Goal: Information Seeking & Learning: Learn about a topic

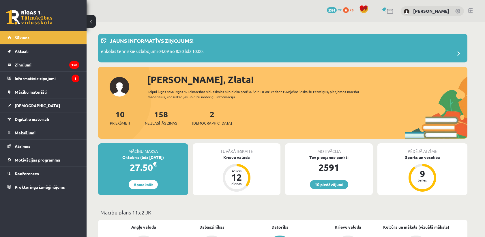
scroll to position [32, 0]
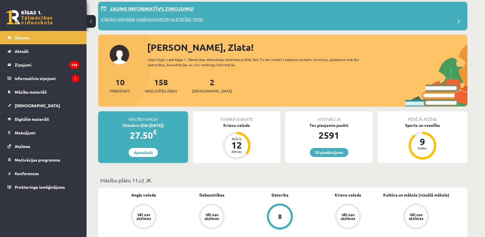
click at [152, 20] on p "eSkolas tehniskie uzlabojumi 04.09 no 8:30 līdz 10:00." at bounding box center [152, 20] width 103 height 8
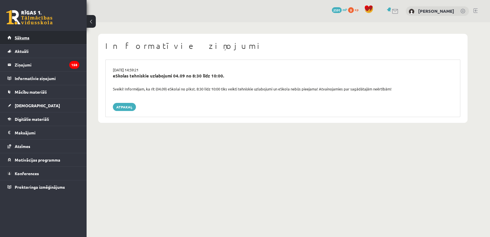
click at [36, 40] on link "Sākums" at bounding box center [44, 37] width 72 height 13
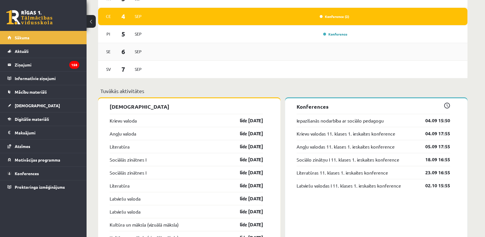
scroll to position [417, 0]
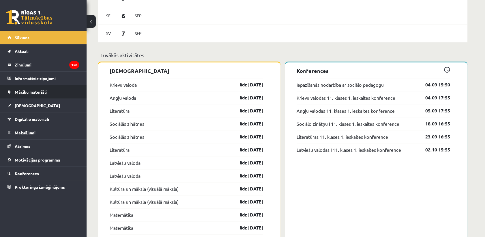
click at [38, 93] on span "Mācību materiāli" at bounding box center [31, 91] width 32 height 5
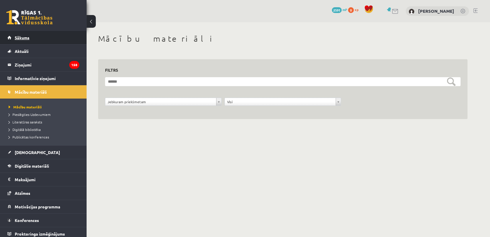
click at [23, 41] on link "Sākums" at bounding box center [44, 37] width 72 height 13
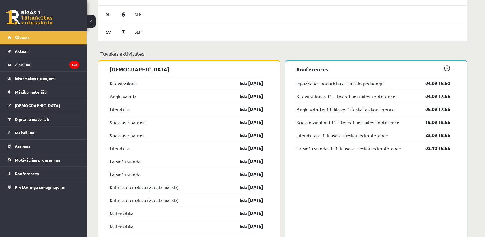
scroll to position [350, 0]
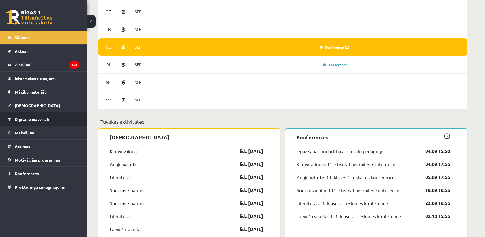
click at [30, 123] on link "Digitālie materiāli" at bounding box center [44, 118] width 72 height 13
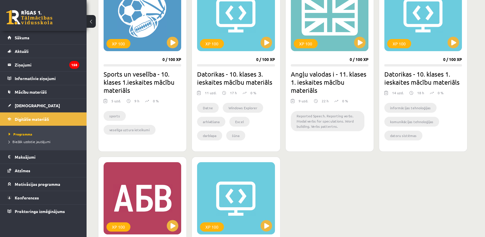
scroll to position [350, 0]
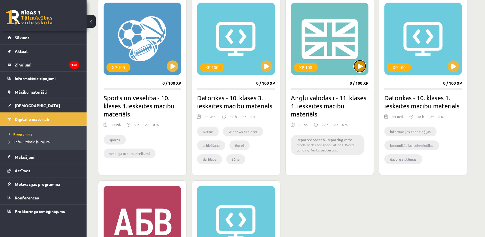
click at [361, 68] on button at bounding box center [360, 66] width 12 height 12
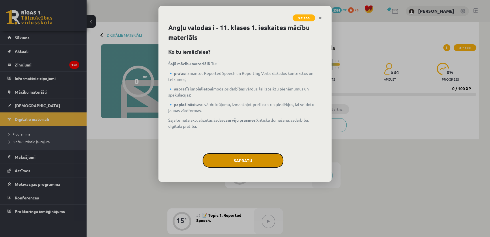
click at [252, 156] on button "Sapratu" at bounding box center [243, 160] width 81 height 14
